Goal: Information Seeking & Learning: Learn about a topic

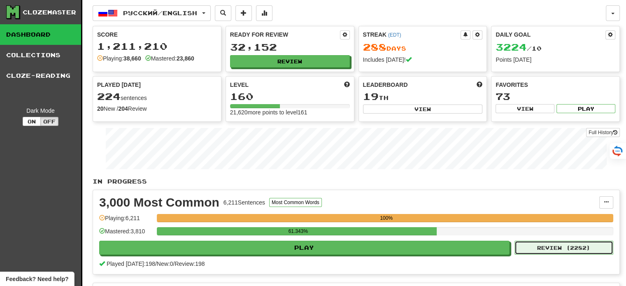
click at [553, 250] on button "Review ( 2282 )" at bounding box center [564, 248] width 99 height 14
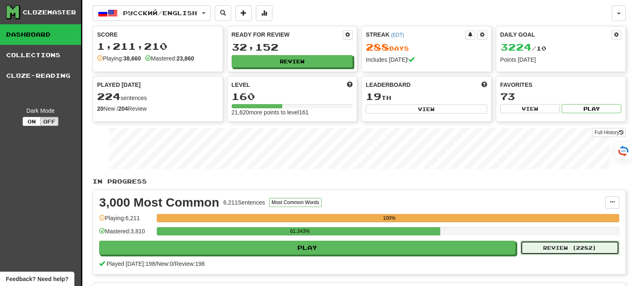
select select "**"
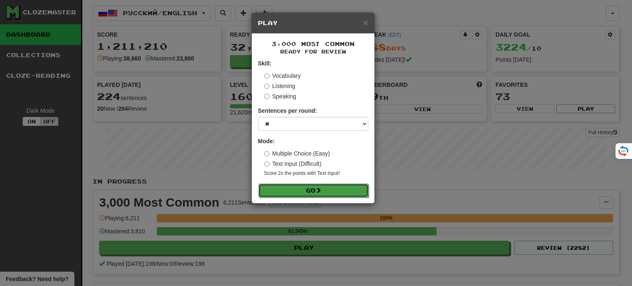
click at [341, 191] on button "Go" at bounding box center [314, 191] width 110 height 14
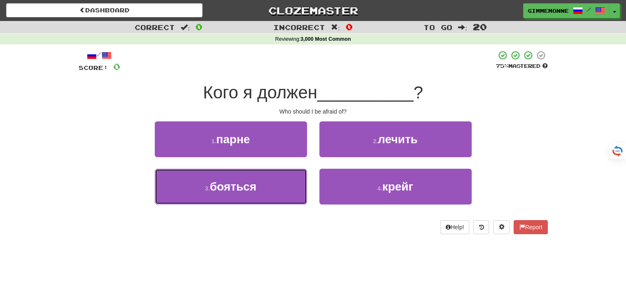
drag, startPoint x: 287, startPoint y: 177, endPoint x: 300, endPoint y: 174, distance: 12.7
click at [287, 177] on button "3 . бояться" at bounding box center [231, 187] width 152 height 36
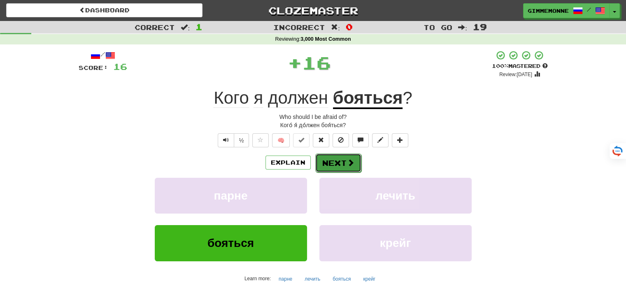
click at [327, 161] on button "Next" at bounding box center [338, 163] width 46 height 19
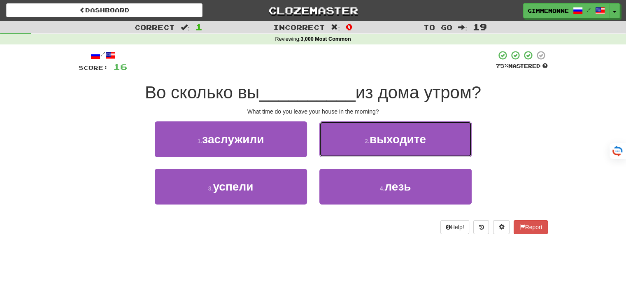
click at [334, 148] on button "2 . выходите" at bounding box center [396, 139] width 152 height 36
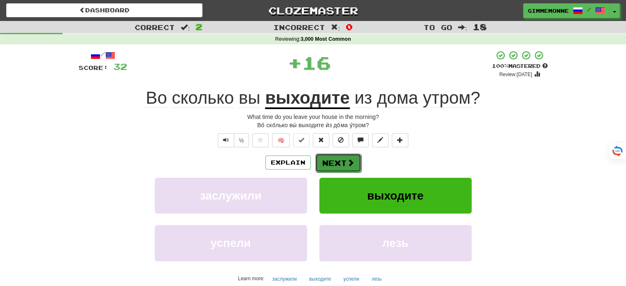
click at [339, 158] on button "Next" at bounding box center [338, 163] width 46 height 19
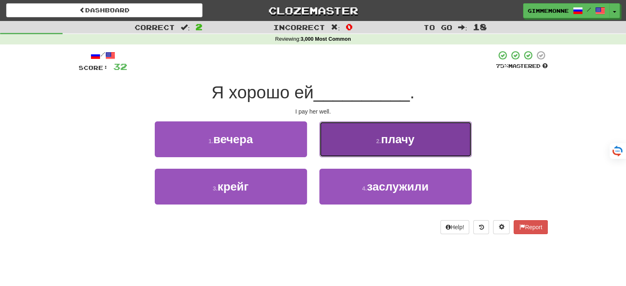
click at [366, 139] on button "2 . плачу" at bounding box center [396, 139] width 152 height 36
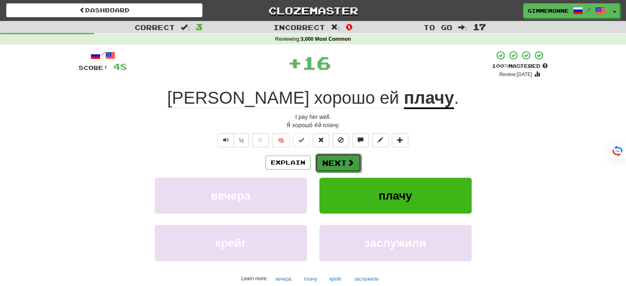
click at [343, 159] on button "Next" at bounding box center [338, 163] width 46 height 19
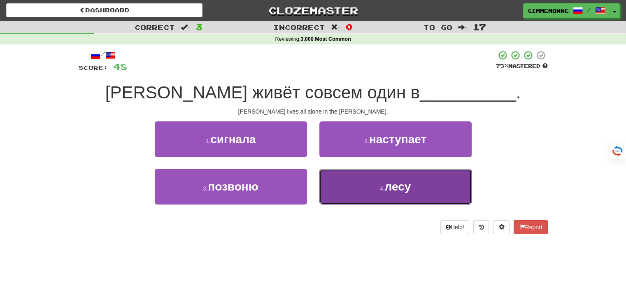
click at [328, 186] on button "4 . лесу" at bounding box center [396, 187] width 152 height 36
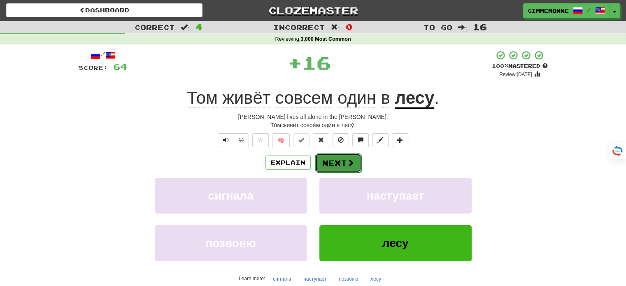
click at [329, 165] on button "Next" at bounding box center [338, 163] width 46 height 19
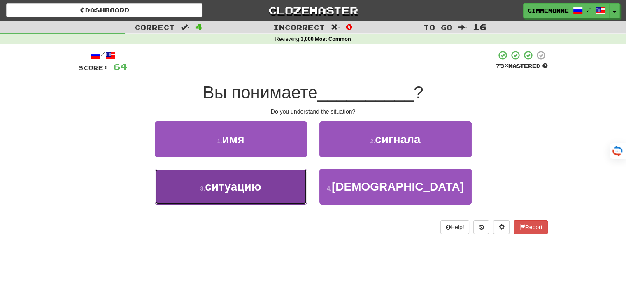
click at [275, 176] on button "3 . ситуацию" at bounding box center [231, 187] width 152 height 36
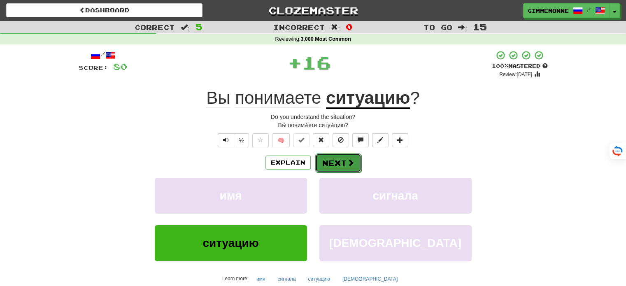
click at [315, 164] on button "Next" at bounding box center [338, 163] width 46 height 19
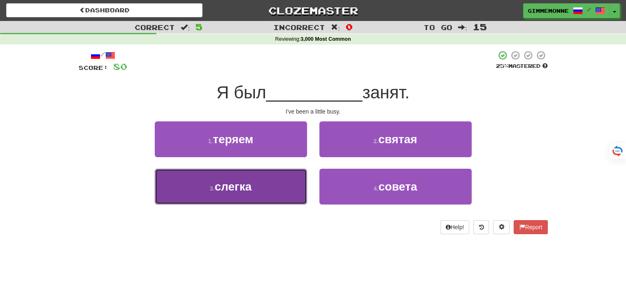
click at [292, 181] on button "3 . слегка" at bounding box center [231, 187] width 152 height 36
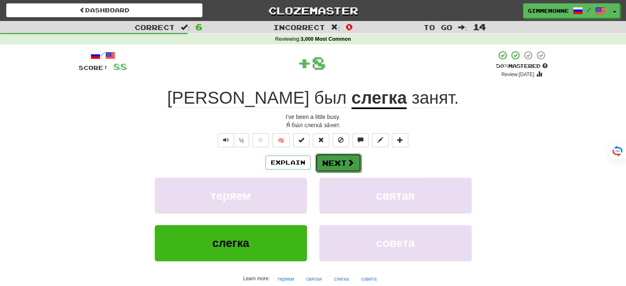
click at [326, 168] on button "Next" at bounding box center [338, 163] width 46 height 19
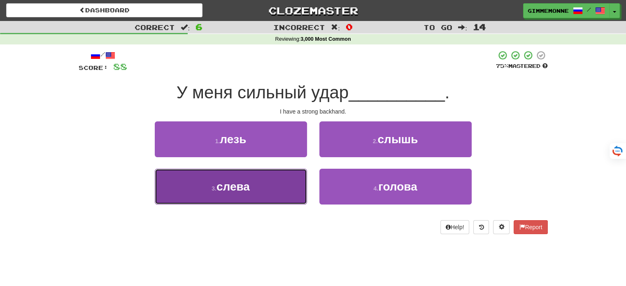
click at [287, 184] on button "3 . слева" at bounding box center [231, 187] width 152 height 36
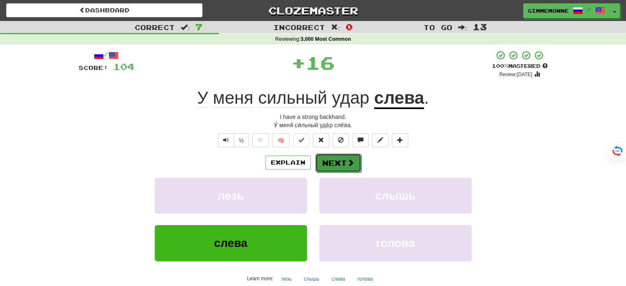
click at [334, 163] on button "Next" at bounding box center [338, 163] width 46 height 19
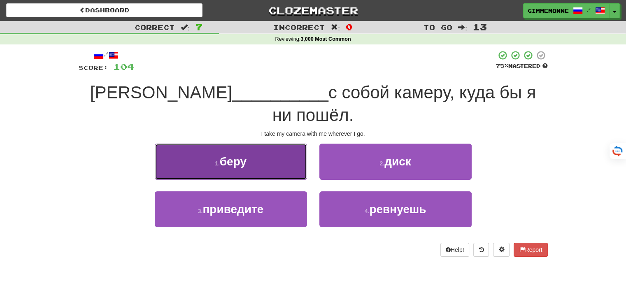
click at [292, 151] on button "1 . беру" at bounding box center [231, 162] width 152 height 36
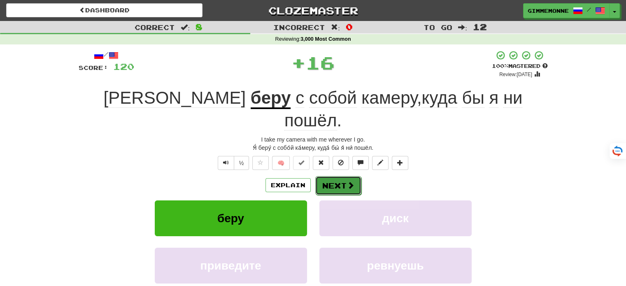
click at [323, 176] on button "Next" at bounding box center [338, 185] width 46 height 19
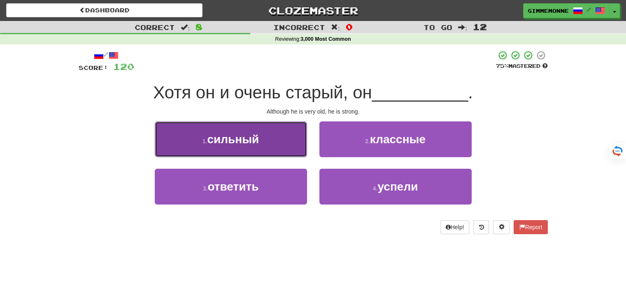
click at [302, 153] on button "1 . сильный" at bounding box center [231, 139] width 152 height 36
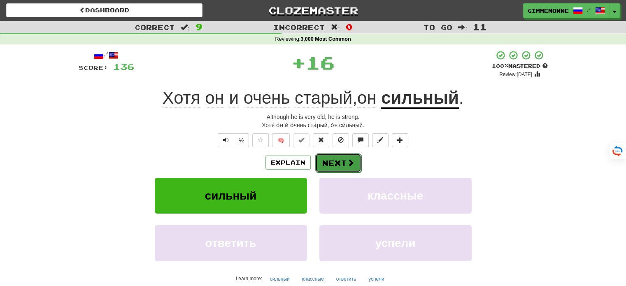
click at [317, 161] on button "Next" at bounding box center [338, 163] width 46 height 19
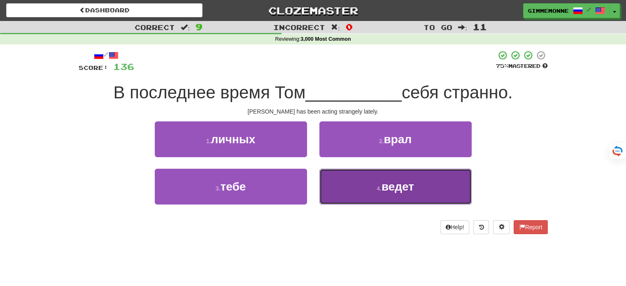
click at [333, 182] on button "4 . ведет" at bounding box center [396, 187] width 152 height 36
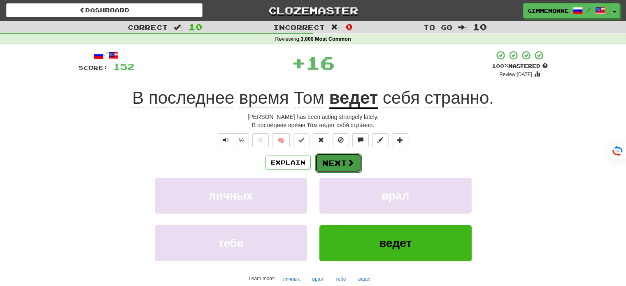
click at [330, 159] on button "Next" at bounding box center [338, 163] width 46 height 19
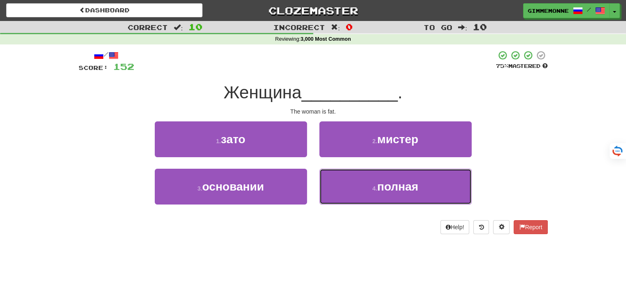
drag, startPoint x: 356, startPoint y: 183, endPoint x: 352, endPoint y: 176, distance: 8.3
click at [355, 182] on button "4 . полная" at bounding box center [396, 187] width 152 height 36
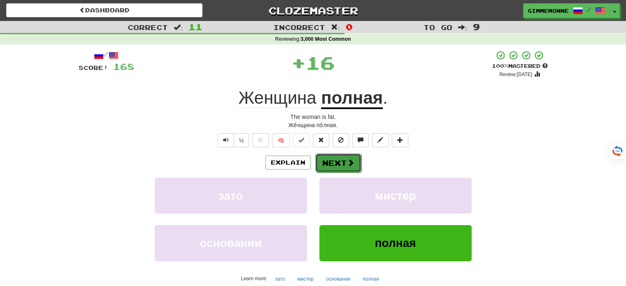
click at [341, 159] on button "Next" at bounding box center [338, 163] width 46 height 19
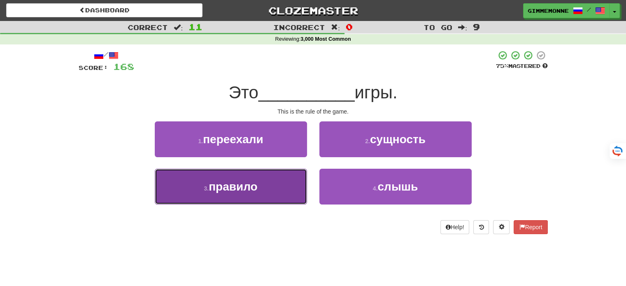
click at [278, 187] on button "3 . правило" at bounding box center [231, 187] width 152 height 36
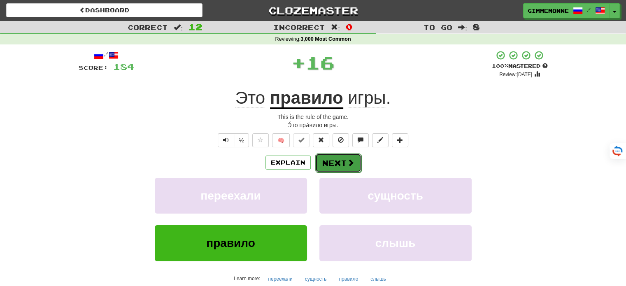
click at [336, 166] on button "Next" at bounding box center [338, 163] width 46 height 19
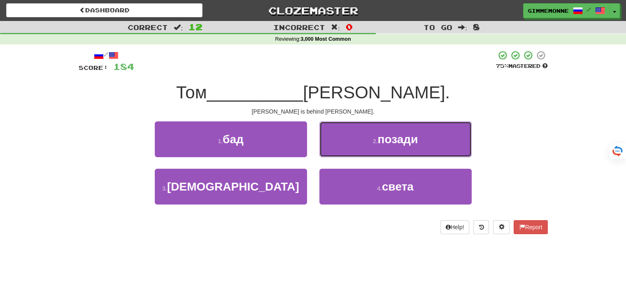
click at [348, 149] on button "2 . позади" at bounding box center [396, 139] width 152 height 36
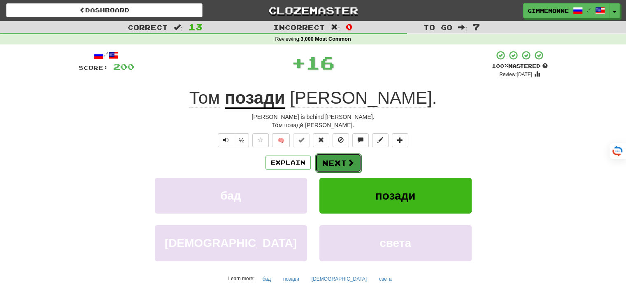
click at [337, 164] on button "Next" at bounding box center [338, 163] width 46 height 19
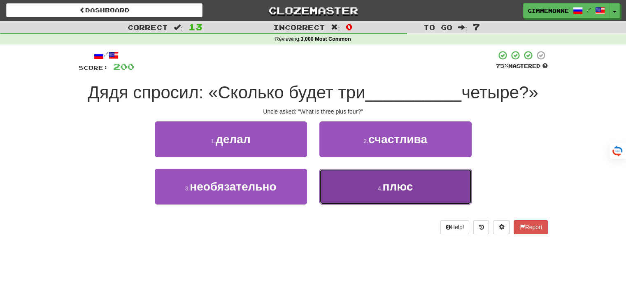
click at [324, 185] on button "4 . плюс" at bounding box center [396, 187] width 152 height 36
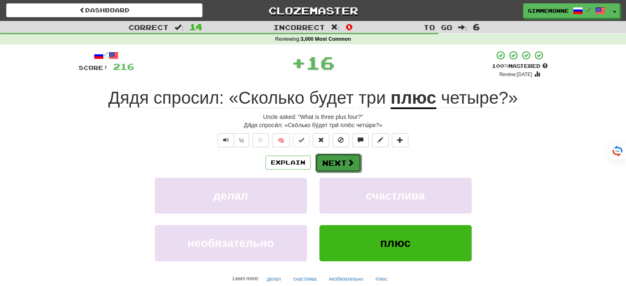
click at [331, 165] on button "Next" at bounding box center [338, 163] width 46 height 19
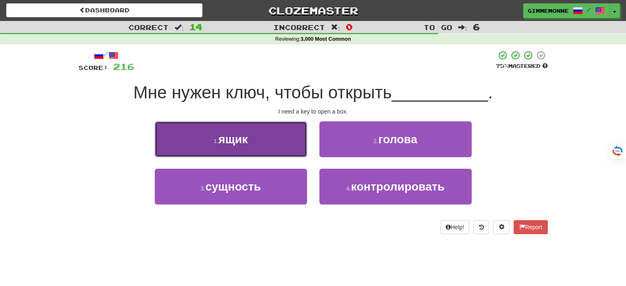
click at [296, 153] on button "1 . ящик" at bounding box center [231, 139] width 152 height 36
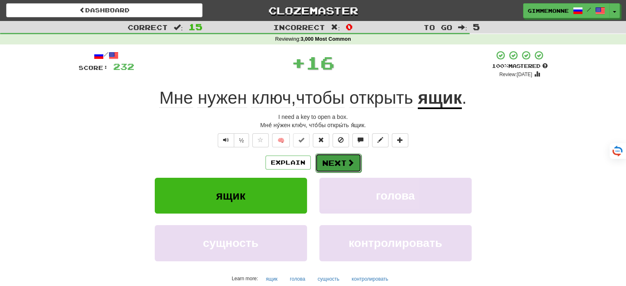
click at [322, 160] on button "Next" at bounding box center [338, 163] width 46 height 19
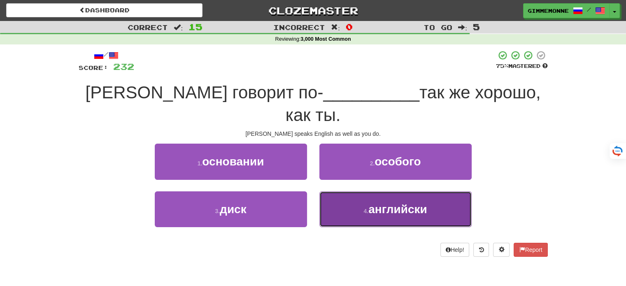
click at [328, 191] on button "4 . английски" at bounding box center [396, 209] width 152 height 36
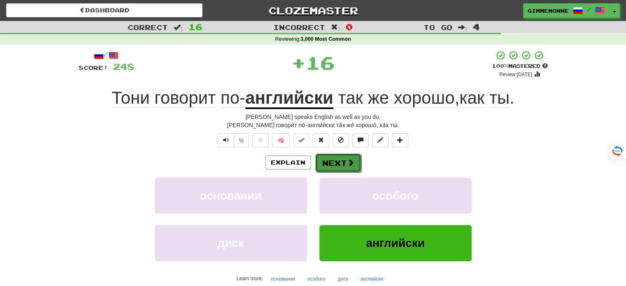
click at [327, 171] on button "Next" at bounding box center [338, 163] width 46 height 19
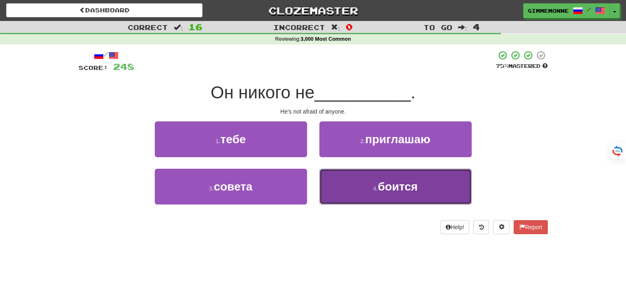
click at [330, 188] on button "4 . боится" at bounding box center [396, 187] width 152 height 36
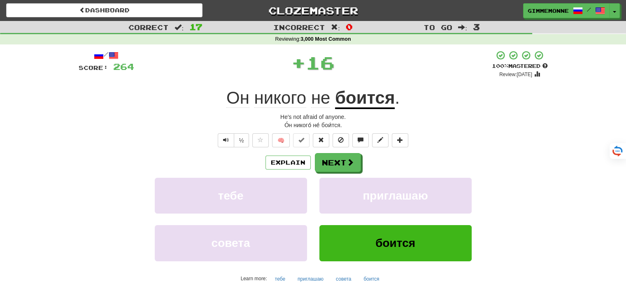
click at [335, 172] on div "Explain Next тебе приглашаю совета боится Learn more: тебе приглашаю совета бои…" at bounding box center [313, 219] width 469 height 132
click at [335, 168] on button "Next" at bounding box center [338, 163] width 46 height 19
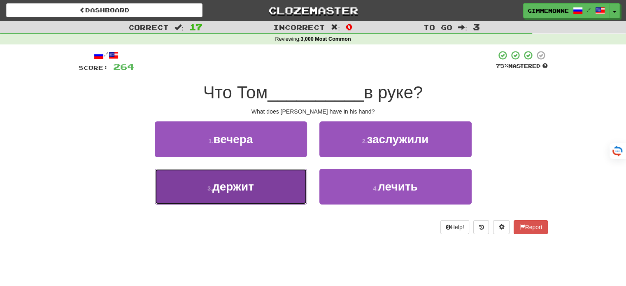
click at [265, 185] on button "3 . держит" at bounding box center [231, 187] width 152 height 36
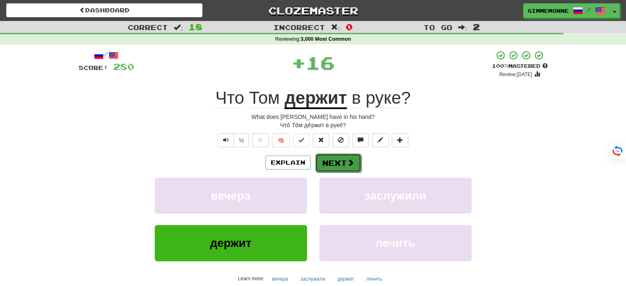
click at [327, 166] on button "Next" at bounding box center [338, 163] width 46 height 19
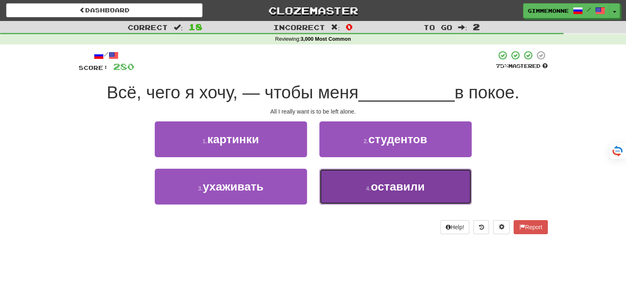
click at [347, 183] on button "4 . оставили" at bounding box center [396, 187] width 152 height 36
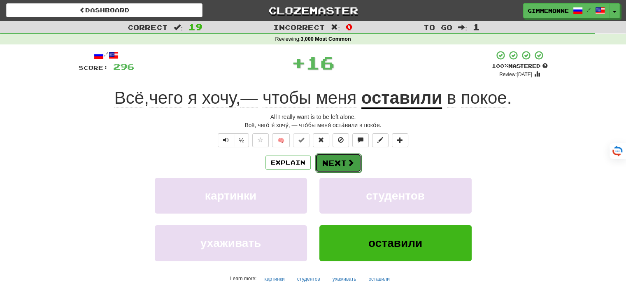
click at [347, 163] on span at bounding box center [350, 162] width 7 height 7
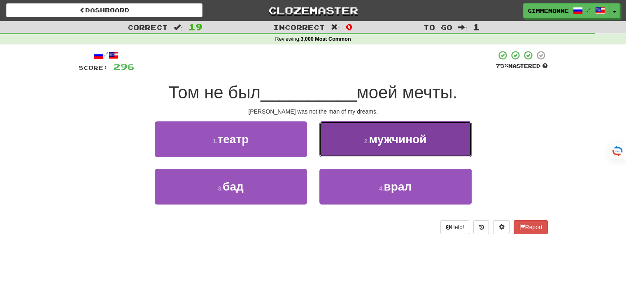
click at [348, 144] on button "2 . мужчиной" at bounding box center [396, 139] width 152 height 36
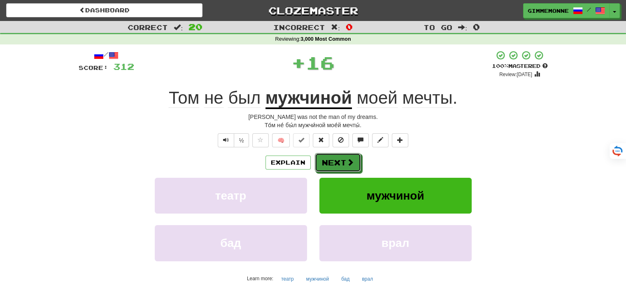
click at [333, 164] on button "Next" at bounding box center [338, 162] width 46 height 19
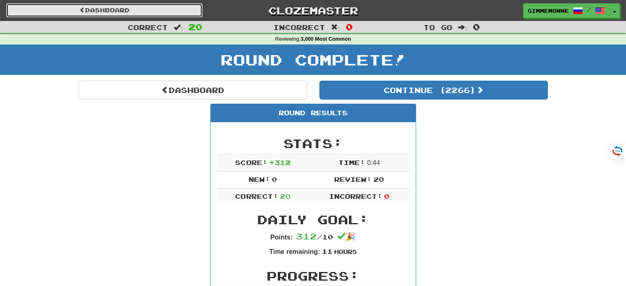
click at [158, 13] on link "Dashboard" at bounding box center [104, 10] width 196 height 14
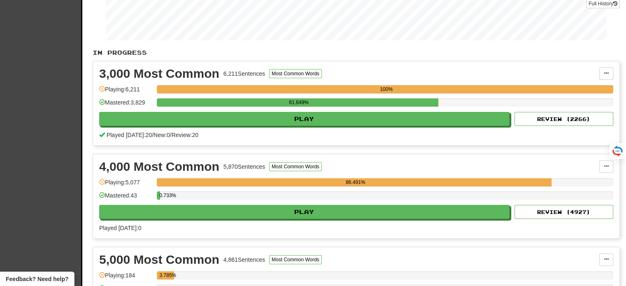
scroll to position [165, 0]
